Goal: Connect with others: Connect with other users

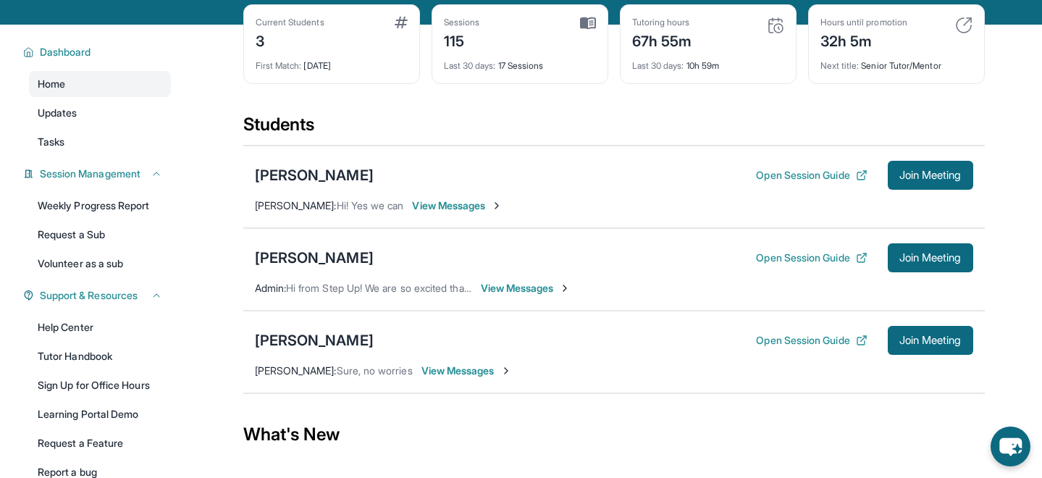
scroll to position [103, 0]
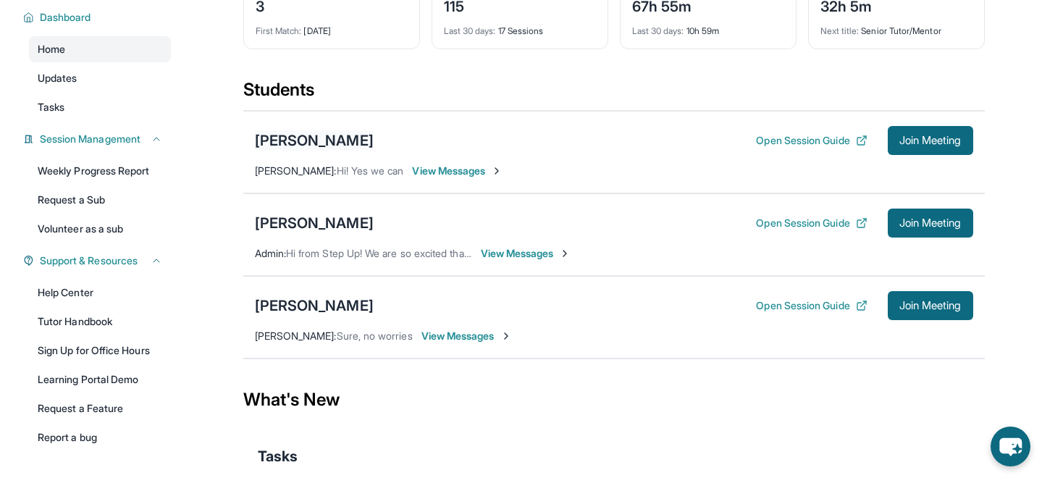
click at [335, 143] on div "[PERSON_NAME]" at bounding box center [314, 140] width 119 height 20
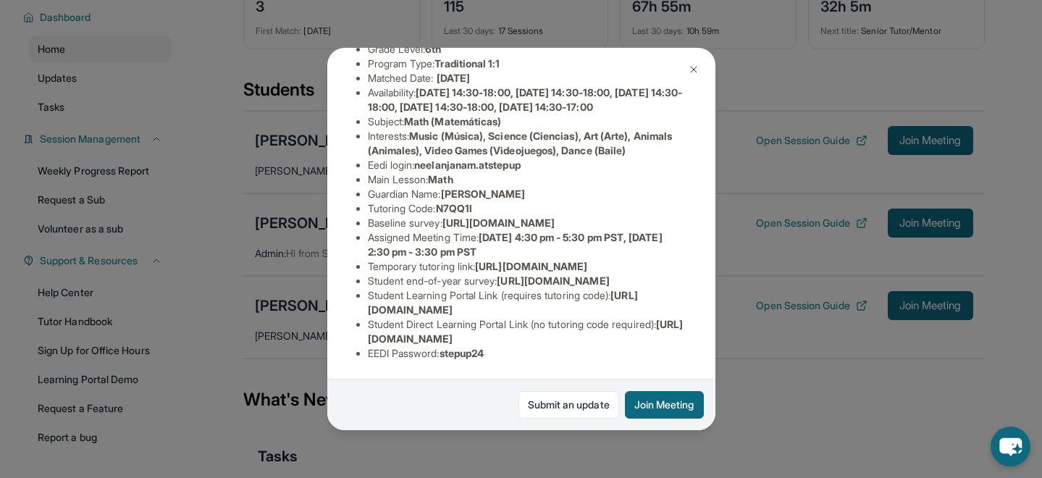
scroll to position [0, 0]
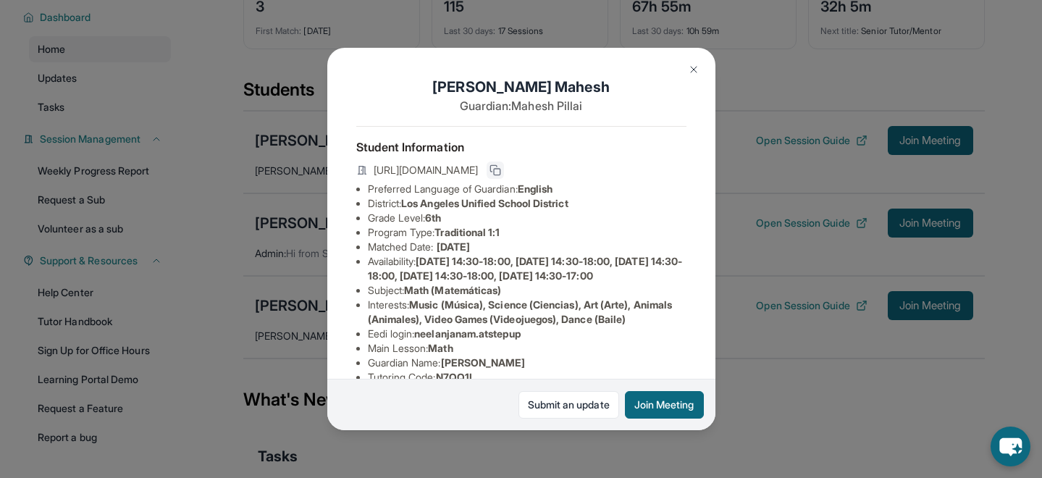
click at [501, 169] on icon at bounding box center [495, 170] width 12 height 12
click at [497, 171] on icon at bounding box center [493, 168] width 7 height 7
click at [501, 164] on icon at bounding box center [495, 170] width 12 height 12
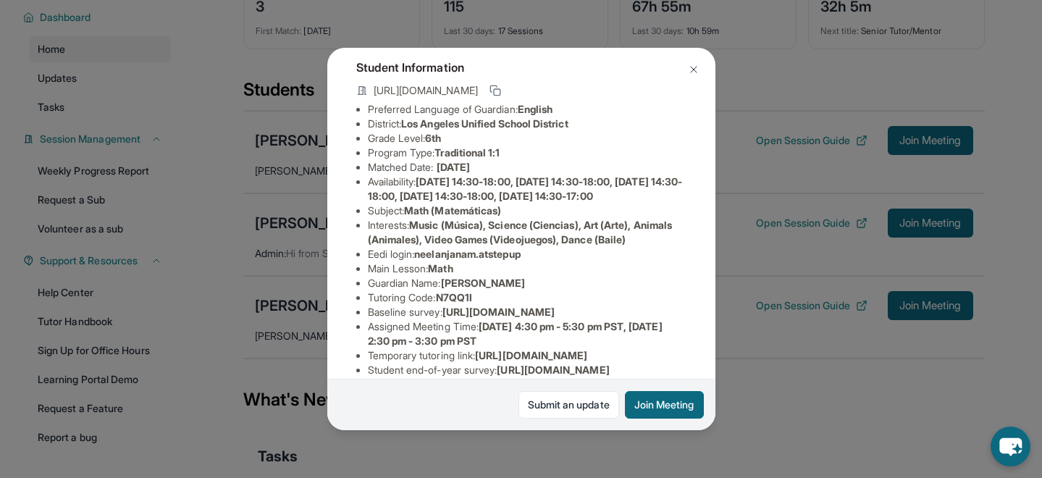
scroll to position [81, 0]
click at [695, 67] on img at bounding box center [694, 70] width 12 height 12
